Goal: Transaction & Acquisition: Purchase product/service

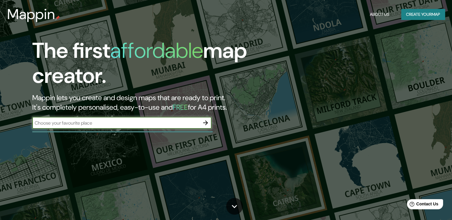
click at [94, 122] on input "text" at bounding box center [115, 123] width 167 height 7
type input "[GEOGRAPHIC_DATA]"
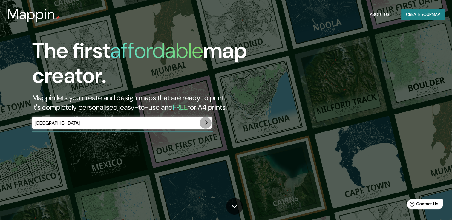
click at [204, 126] on icon "button" at bounding box center [205, 123] width 7 height 7
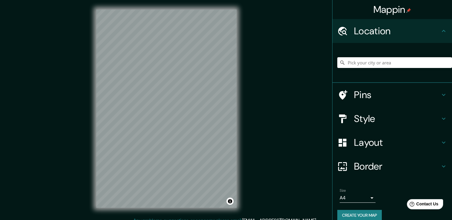
click at [440, 95] on icon at bounding box center [443, 94] width 7 height 7
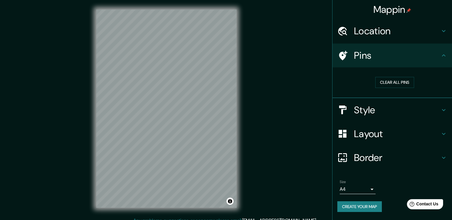
click at [405, 54] on h4 "Pins" at bounding box center [397, 56] width 86 height 12
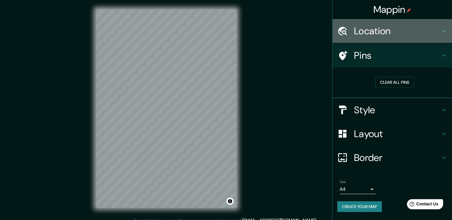
click at [381, 33] on h4 "Location" at bounding box center [397, 31] width 86 height 12
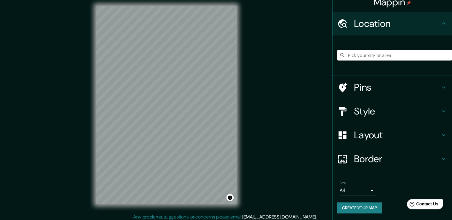
scroll to position [7, 0]
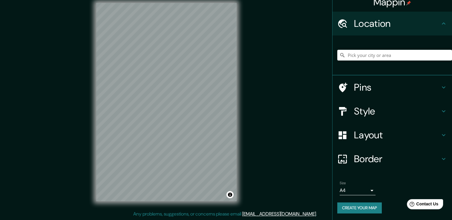
click at [376, 136] on h4 "Layout" at bounding box center [397, 135] width 86 height 12
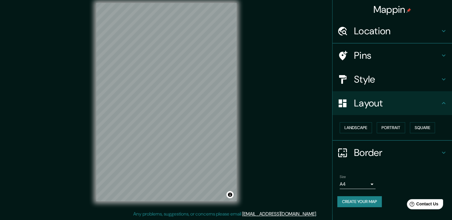
scroll to position [0, 0]
click at [423, 129] on button "Square" at bounding box center [422, 127] width 25 height 11
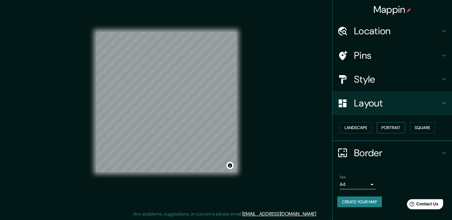
click at [401, 129] on button "Portrait" at bounding box center [391, 127] width 28 height 11
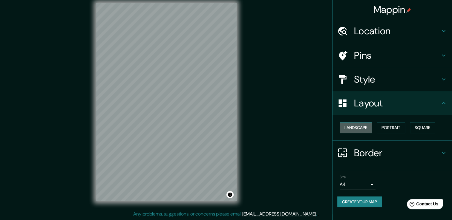
click at [358, 131] on button "Landscape" at bounding box center [356, 127] width 32 height 11
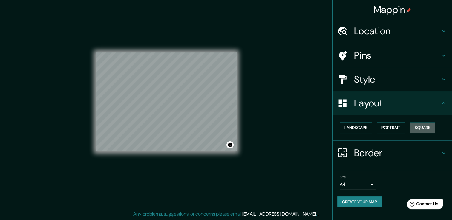
drag, startPoint x: 427, startPoint y: 128, endPoint x: 408, endPoint y: 130, distance: 18.3
click at [426, 128] on button "Square" at bounding box center [422, 127] width 25 height 11
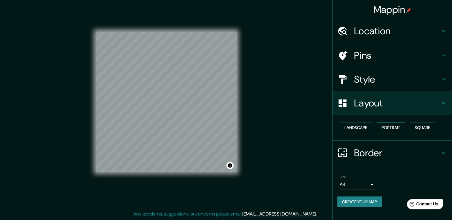
click at [387, 129] on button "Portrait" at bounding box center [391, 127] width 28 height 11
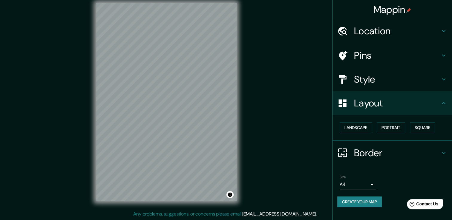
click at [386, 153] on h4 "Border" at bounding box center [397, 153] width 86 height 12
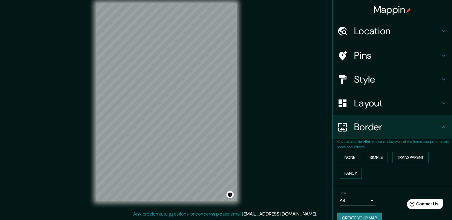
click at [385, 81] on h4 "Style" at bounding box center [397, 79] width 86 height 12
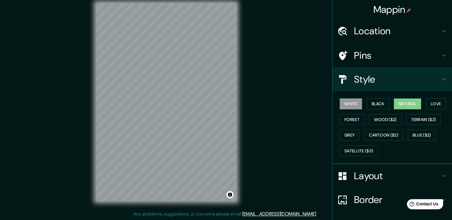
click at [417, 103] on div "White Black Natural Love Forest Wood ($2) Terrain ($2) Grey Cartoon ($2) Blue (…" at bounding box center [394, 127] width 115 height 63
click at [416, 103] on button "Natural" at bounding box center [407, 104] width 27 height 11
click at [359, 121] on button "Forest" at bounding box center [352, 119] width 25 height 11
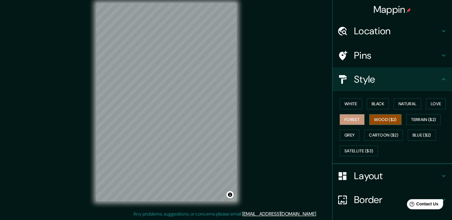
click at [379, 123] on button "Wood ($2)" at bounding box center [385, 119] width 32 height 11
click at [425, 119] on button "Terrain ($2)" at bounding box center [423, 119] width 35 height 11
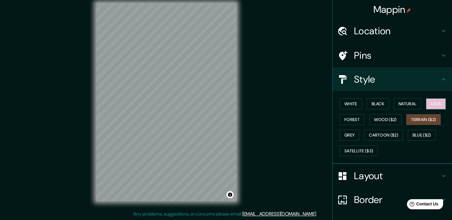
drag, startPoint x: 435, startPoint y: 105, endPoint x: 431, endPoint y: 107, distance: 3.9
click at [434, 105] on button "Love" at bounding box center [436, 104] width 20 height 11
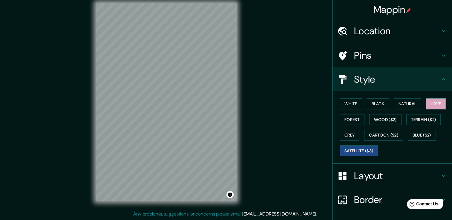
click at [370, 151] on button "Satellite ($3)" at bounding box center [359, 151] width 38 height 11
click at [379, 102] on button "Black" at bounding box center [378, 104] width 22 height 11
click at [359, 154] on button "Satellite ($3)" at bounding box center [359, 151] width 38 height 11
click at [258, 215] on div "Mappin Location Pins Style White Black Natural Love Forest Wood ($2) Terrain ($…" at bounding box center [226, 106] width 452 height 227
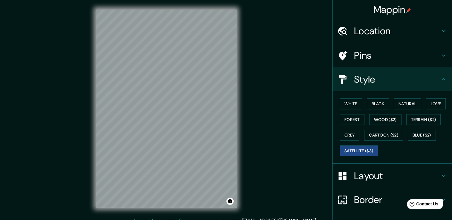
click at [85, 105] on div "Mappin Location Pins Style White Black Natural Love Forest Wood ($2) Terrain ($…" at bounding box center [226, 113] width 452 height 227
click at [313, 220] on html "Mappin Location Pins Style White Black Natural Love Forest Wood ($2) Terrain ($…" at bounding box center [226, 110] width 452 height 220
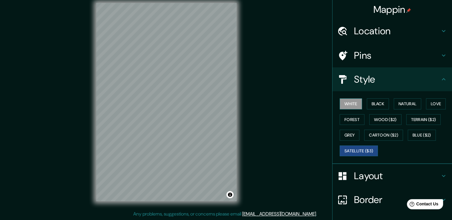
click at [351, 104] on button "White" at bounding box center [351, 104] width 22 height 11
click at [367, 102] on button "Black" at bounding box center [378, 104] width 22 height 11
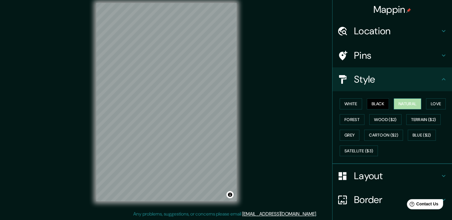
click at [401, 105] on button "Natural" at bounding box center [407, 104] width 27 height 11
click at [359, 173] on h4 "Layout" at bounding box center [397, 176] width 86 height 12
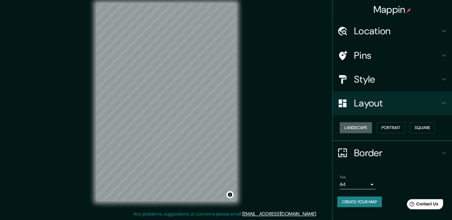
click at [362, 126] on button "Landscape" at bounding box center [356, 127] width 32 height 11
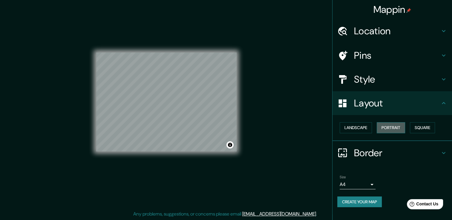
click at [386, 127] on button "Portrait" at bounding box center [391, 127] width 28 height 11
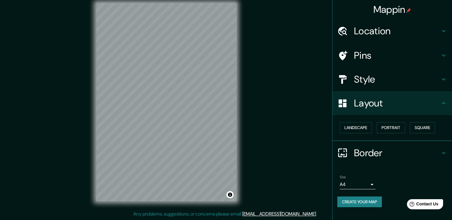
click at [366, 203] on button "Create your map" at bounding box center [359, 202] width 45 height 11
